Goal: Transaction & Acquisition: Purchase product/service

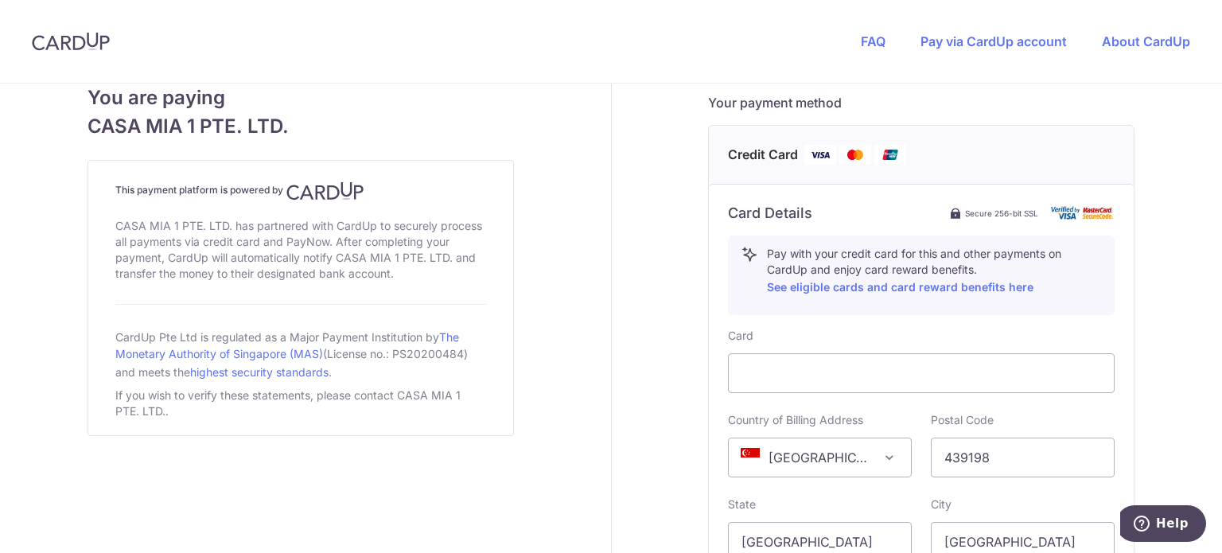
scroll to position [998, 0]
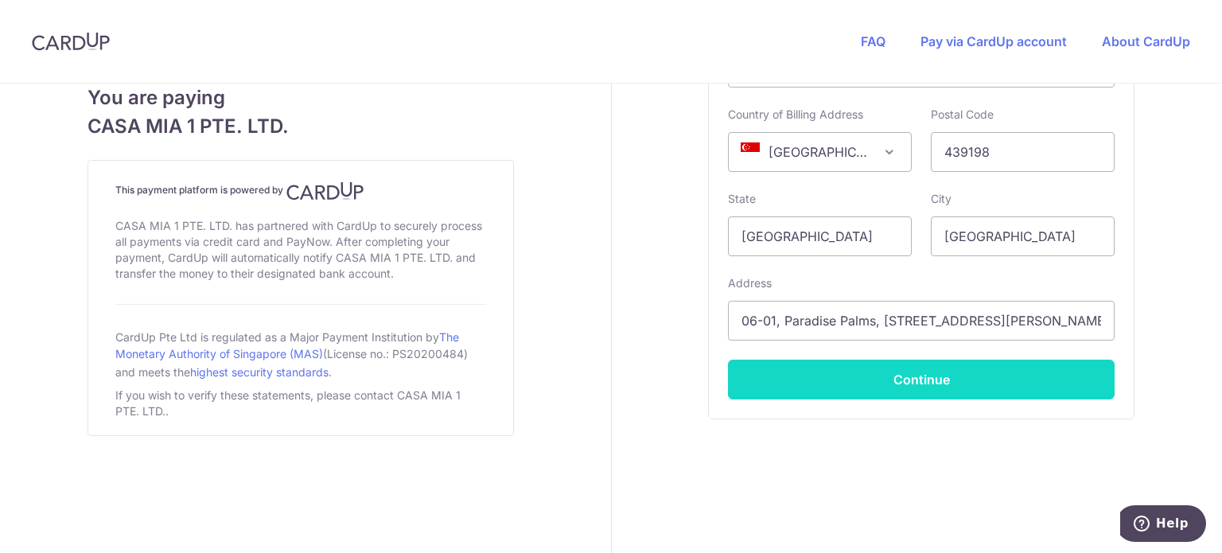
click at [1013, 371] on button "Continue" at bounding box center [921, 380] width 387 height 40
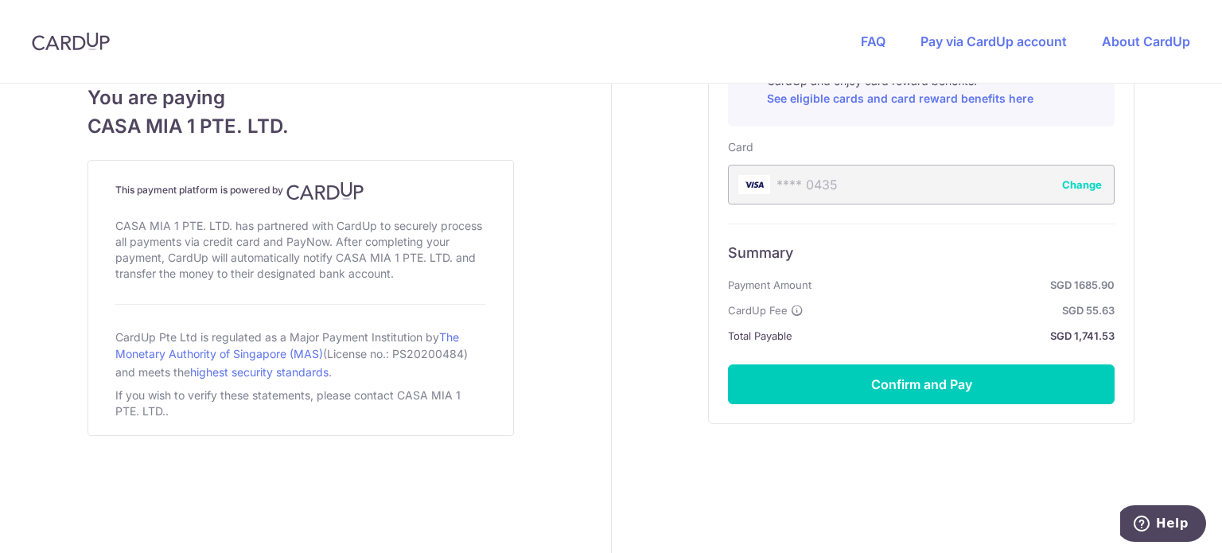
scroll to position [885, 0]
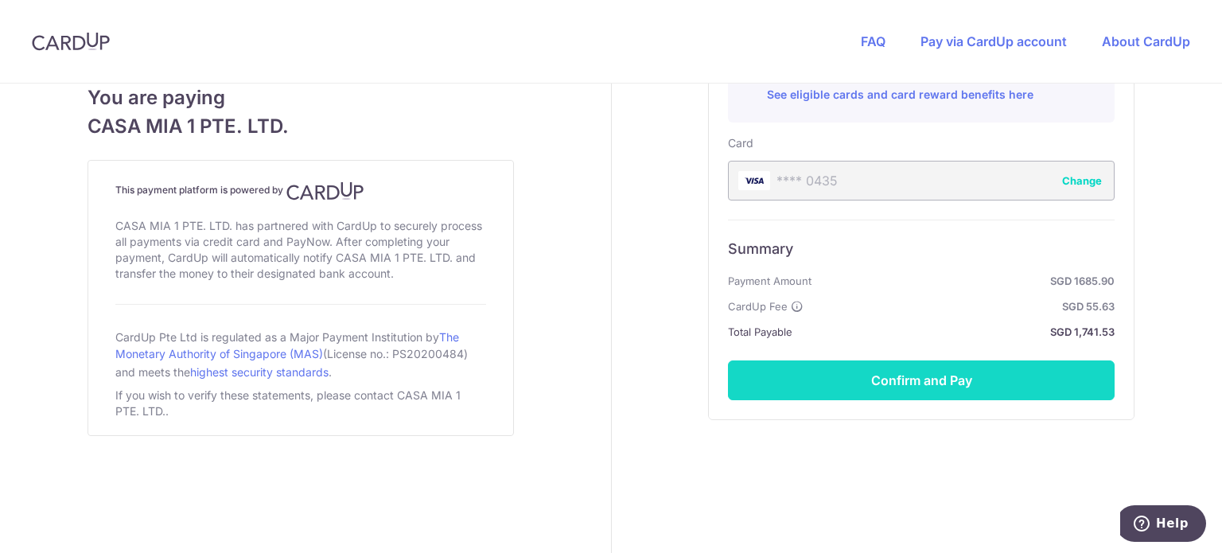
click at [970, 371] on button "Confirm and Pay" at bounding box center [921, 380] width 387 height 40
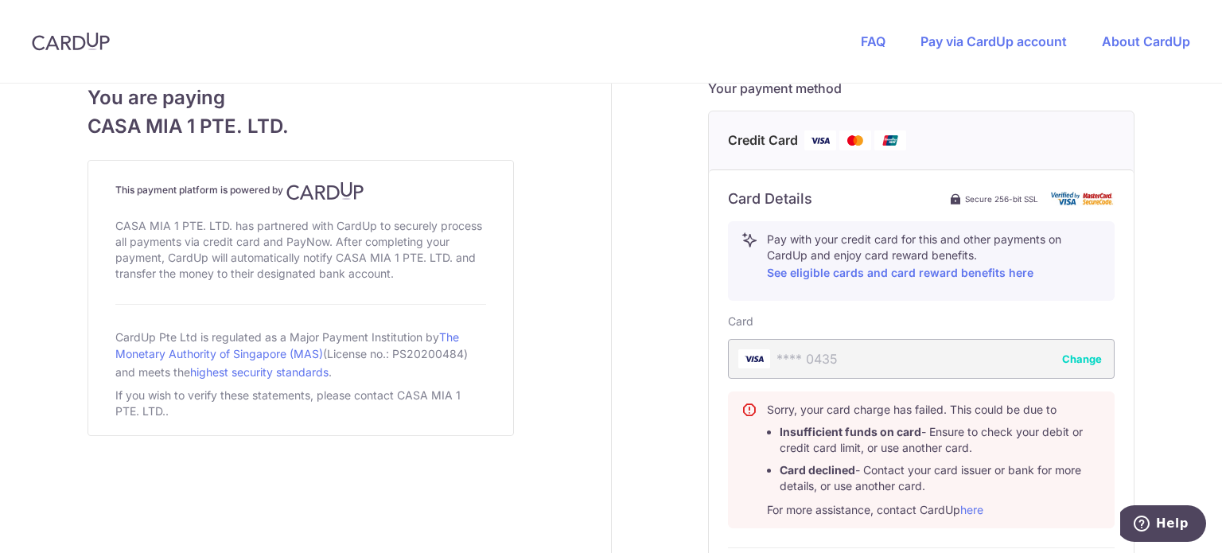
scroll to position [718, 0]
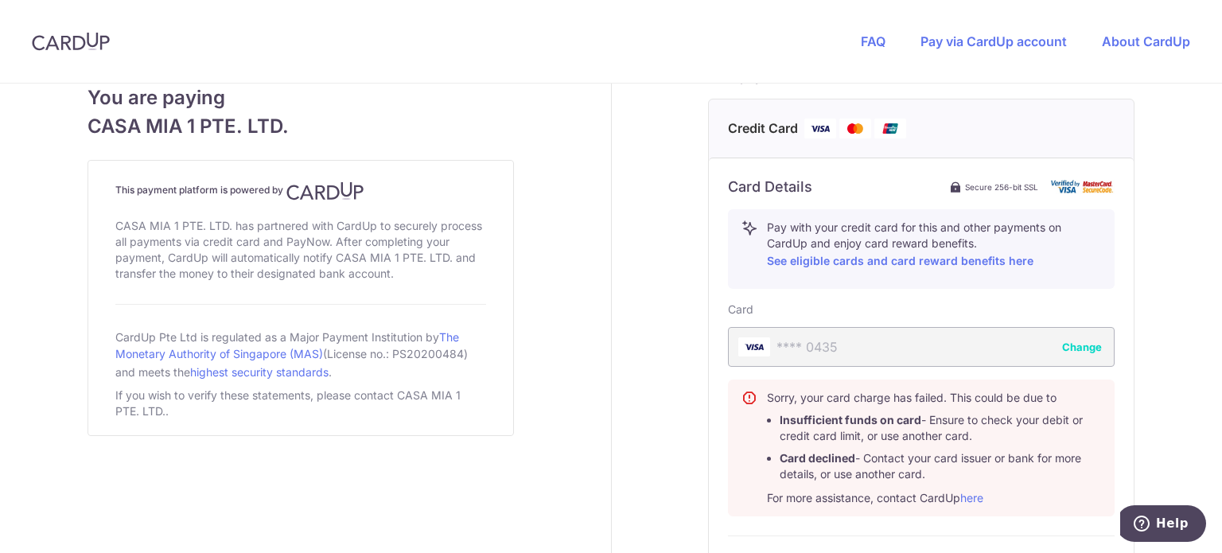
click at [1079, 341] on button "Change" at bounding box center [1082, 347] width 40 height 16
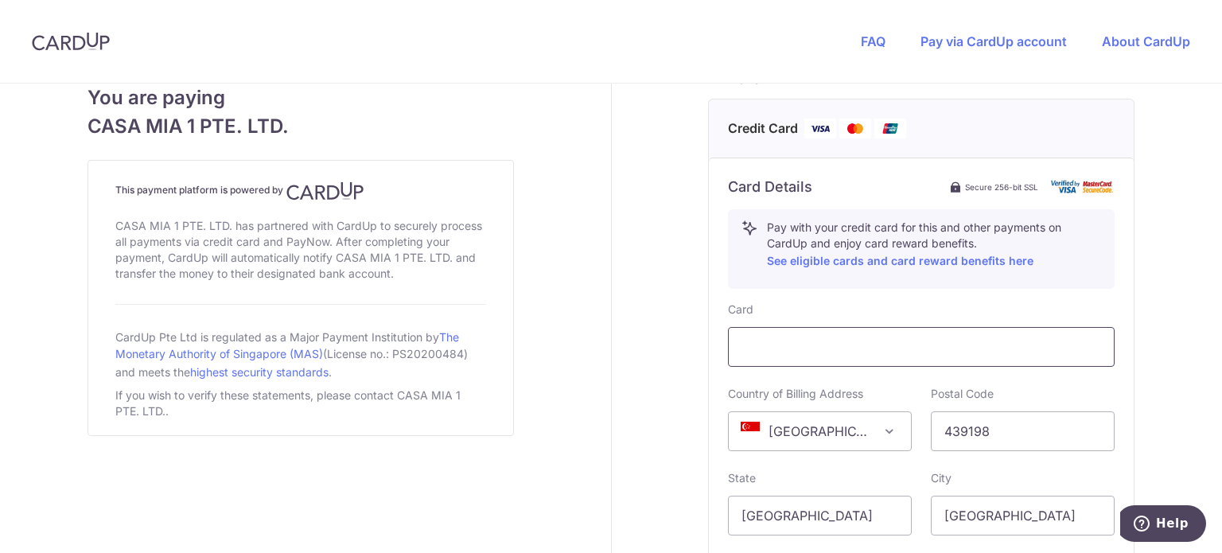
scroll to position [998, 0]
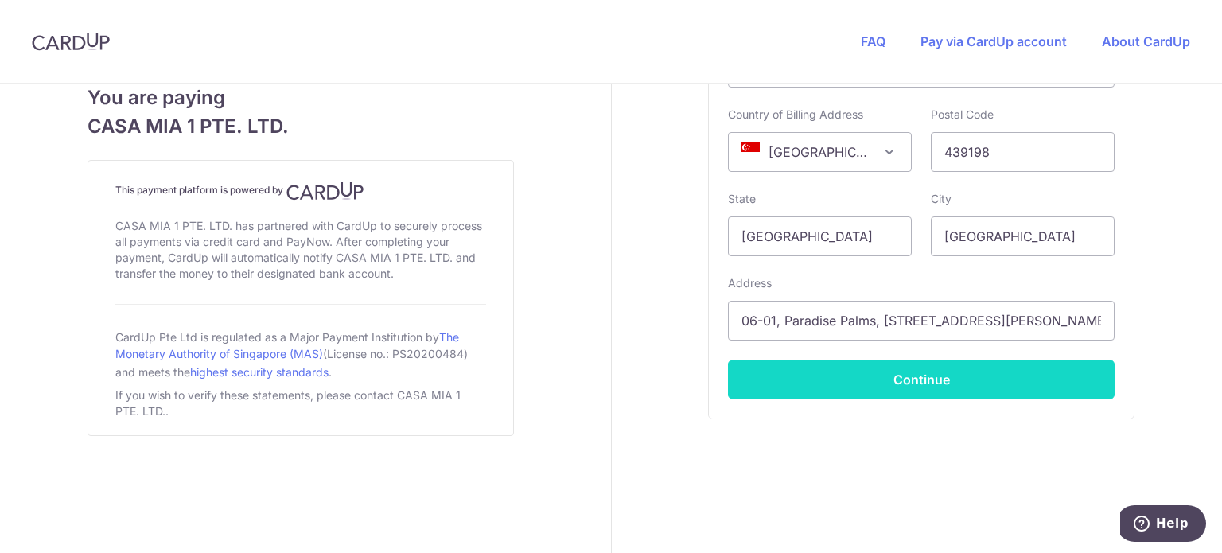
click at [964, 383] on button "Continue" at bounding box center [921, 380] width 387 height 40
type input "**** 0397"
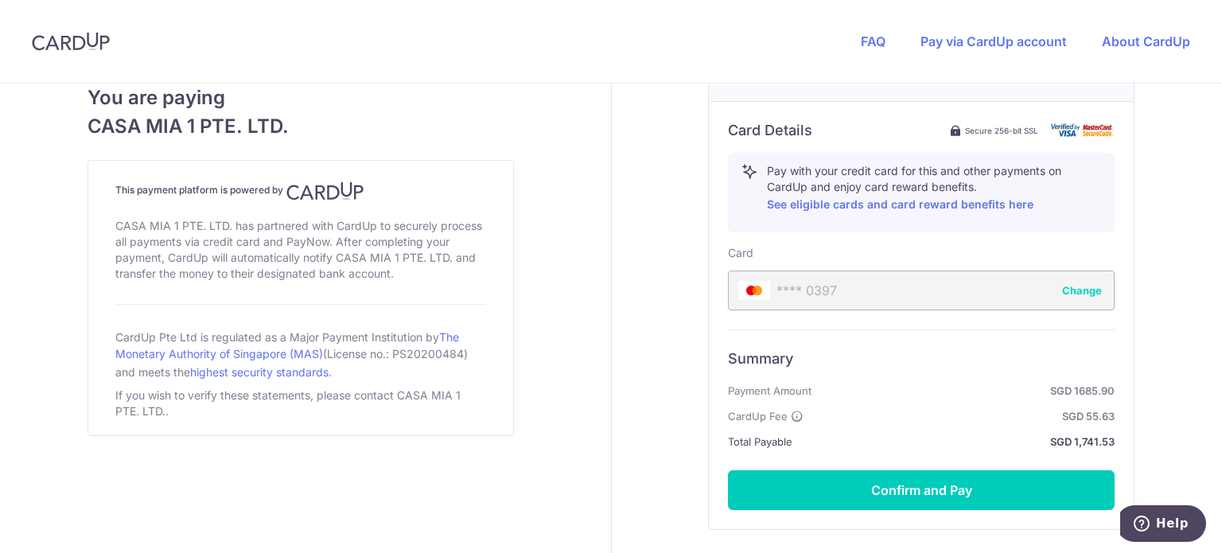
scroll to position [789, 0]
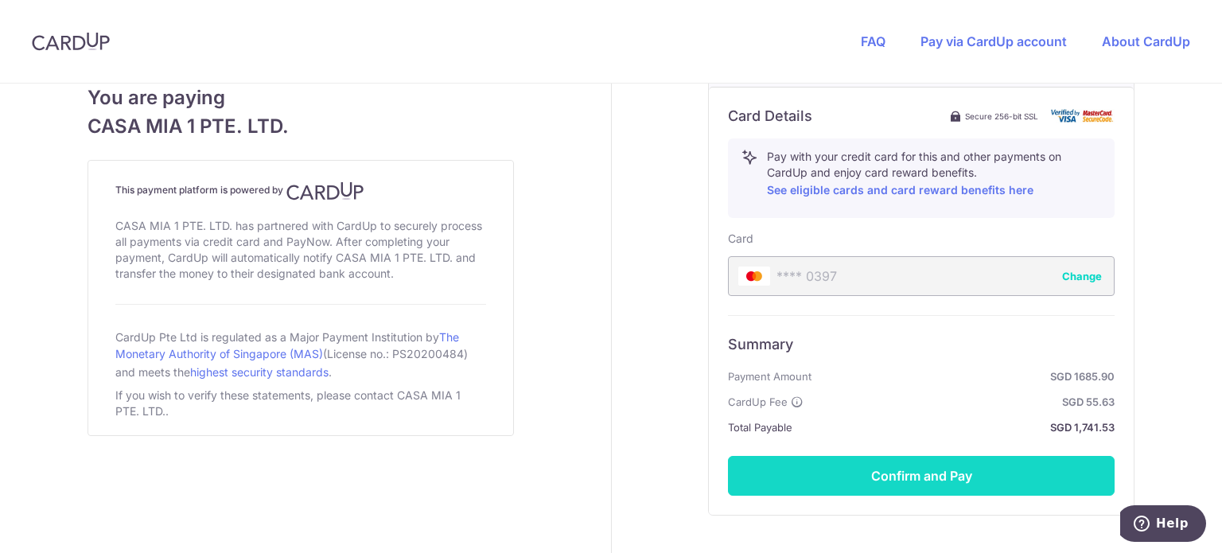
click at [948, 463] on button "Confirm and Pay" at bounding box center [921, 476] width 387 height 40
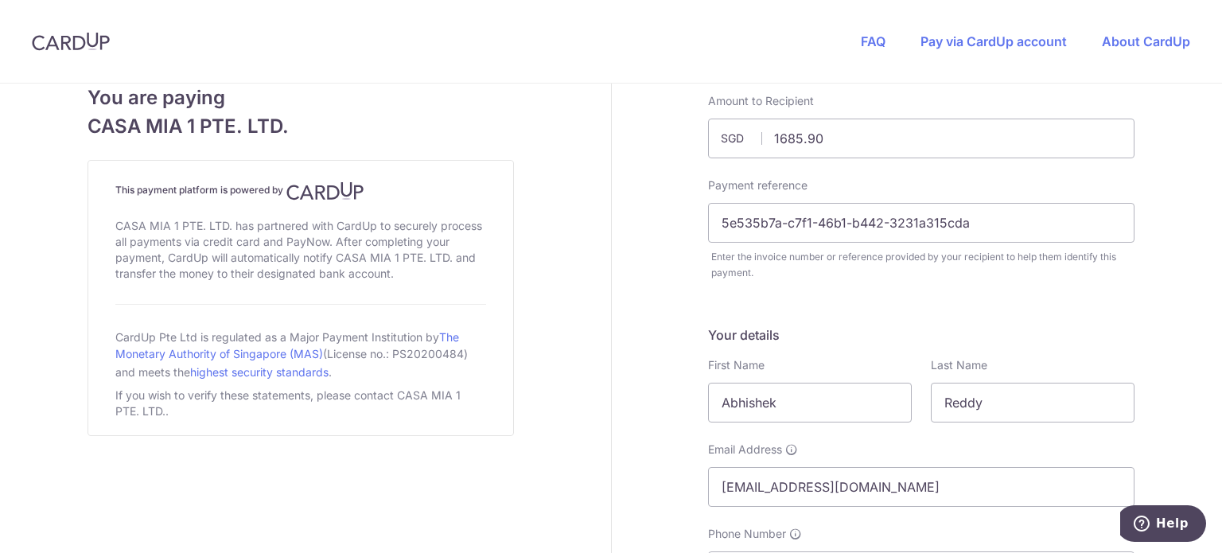
scroll to position [0, 0]
